Goal: Task Accomplishment & Management: Use online tool/utility

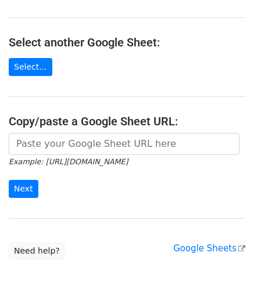
scroll to position [116, 0]
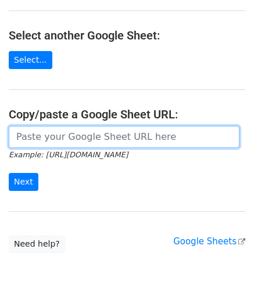
click at [61, 133] on input "url" at bounding box center [124, 137] width 231 height 22
paste input "[URL][DOMAIN_NAME]"
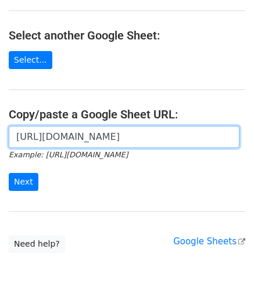
scroll to position [0, 252]
type input "[URL][DOMAIN_NAME]"
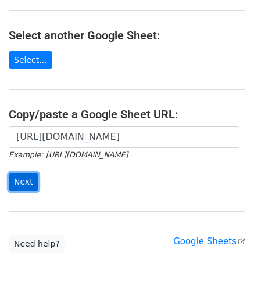
click at [26, 181] on input "Next" at bounding box center [24, 182] width 30 height 18
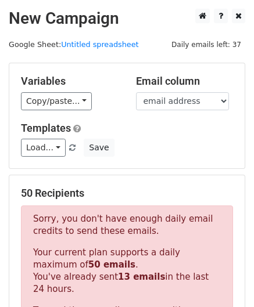
scroll to position [392, 0]
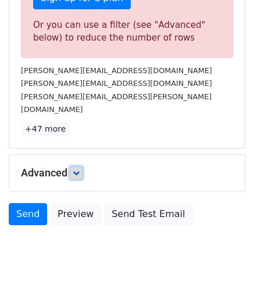
click at [76, 170] on icon at bounding box center [76, 173] width 7 height 7
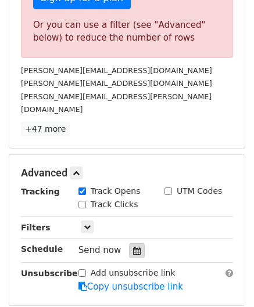
click at [134, 247] on icon at bounding box center [137, 251] width 8 height 8
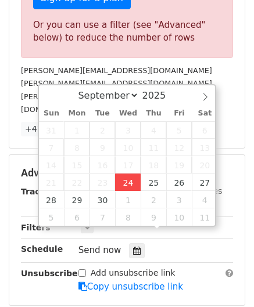
type input "[DATE] 12:00"
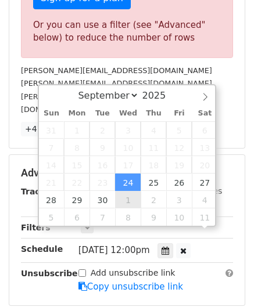
scroll to position [0, 0]
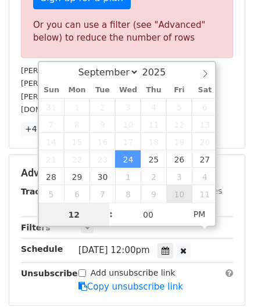
paste input "6"
type input "6"
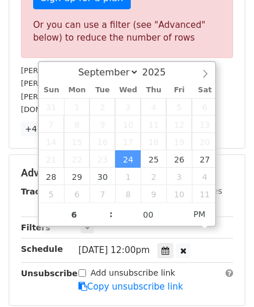
type input "[DATE] 18:00"
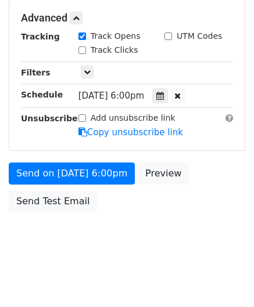
scroll to position [463, 0]
